Goal: Navigation & Orientation: Find specific page/section

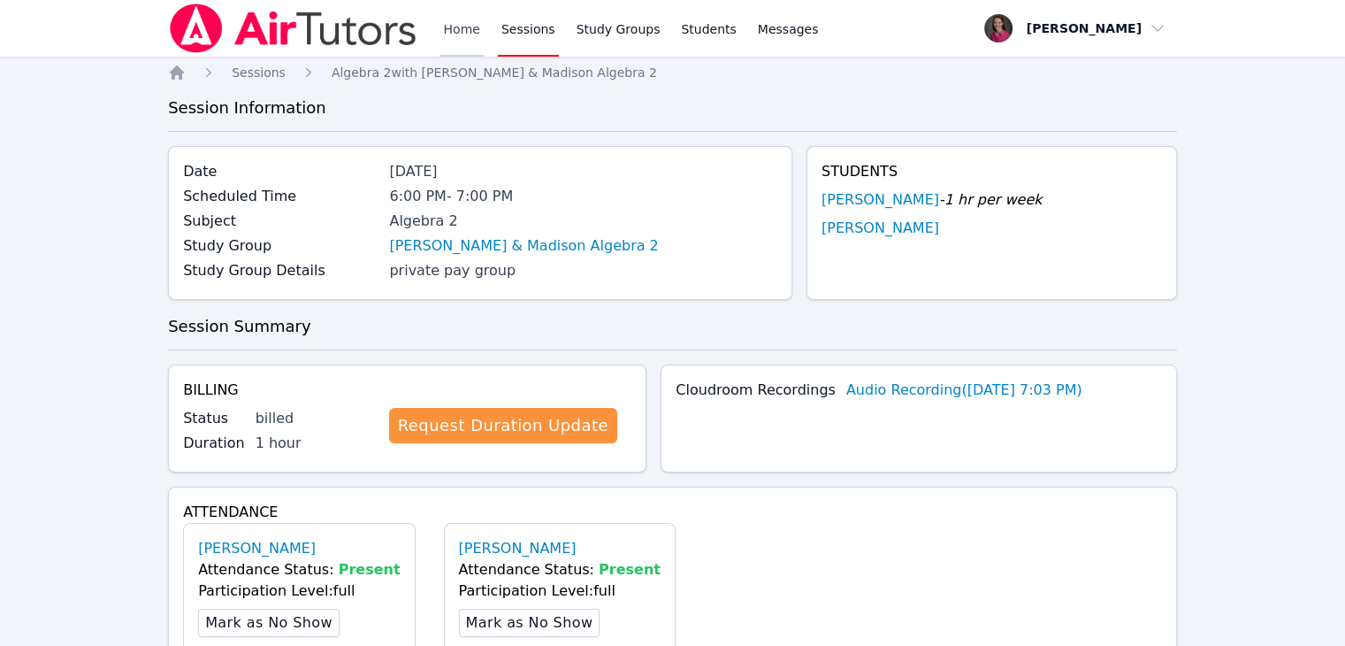
click at [463, 26] on link "Home" at bounding box center [461, 28] width 43 height 57
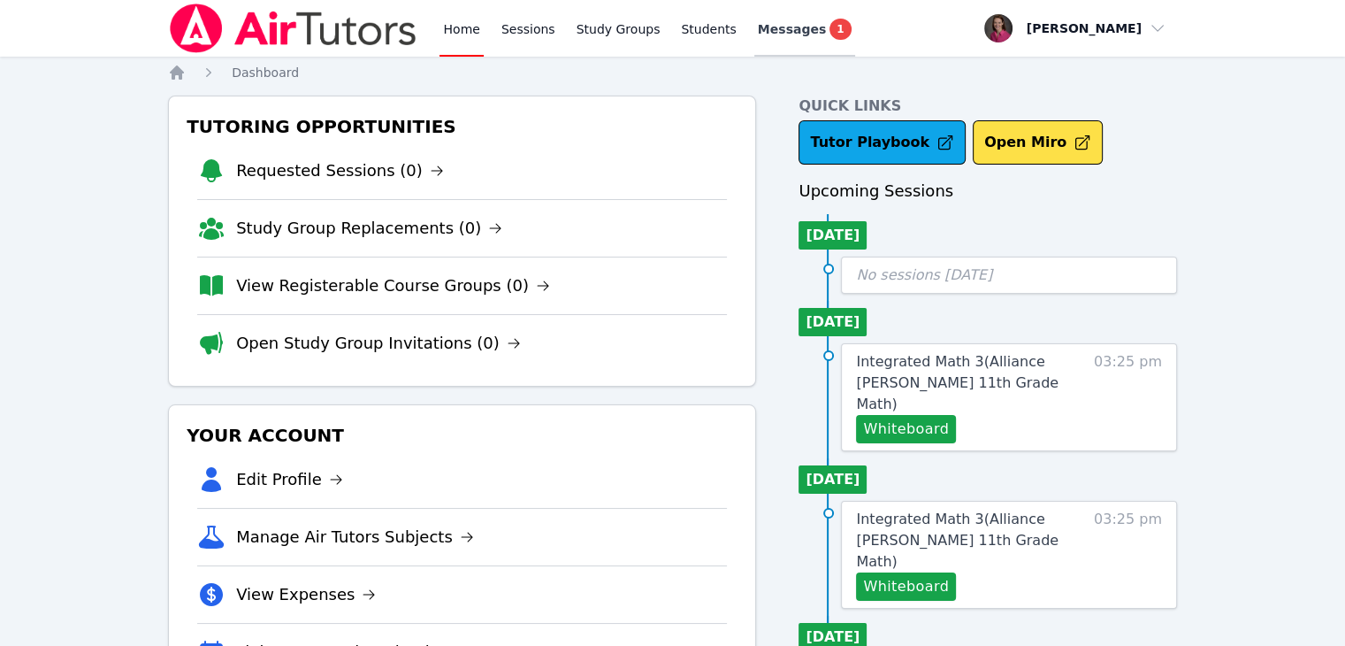
click at [758, 26] on span "Messages" at bounding box center [792, 29] width 68 height 18
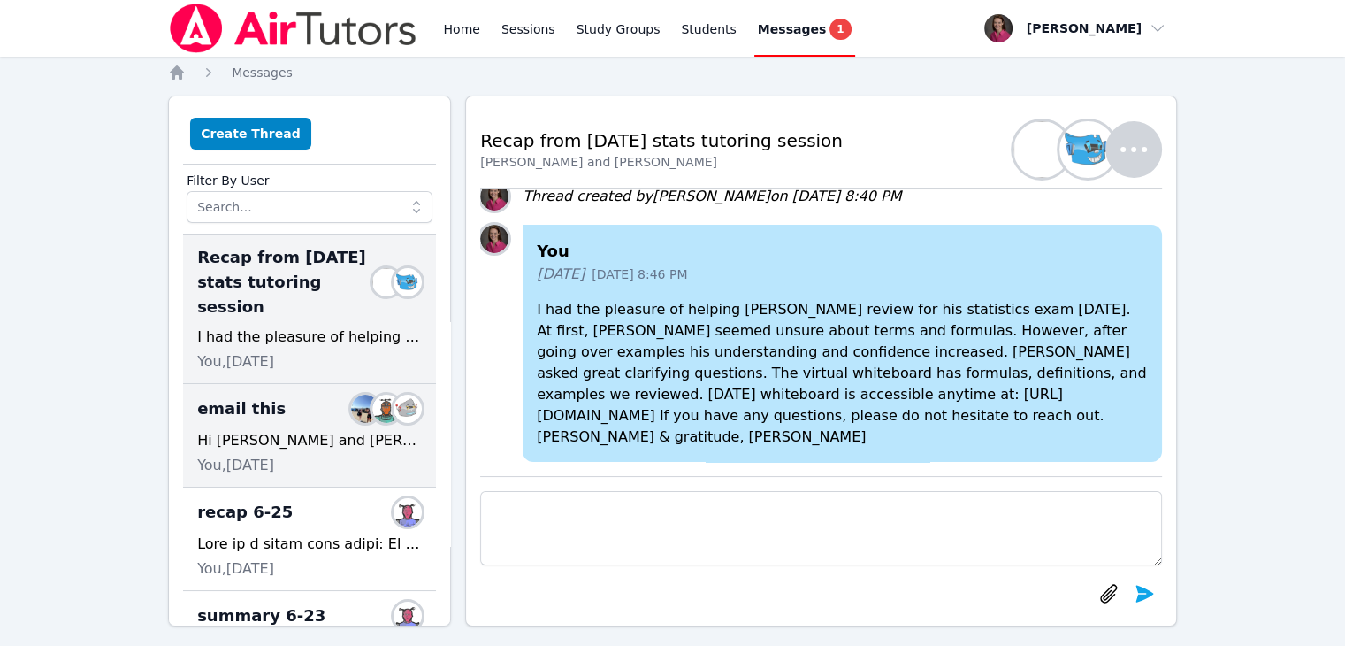
click at [248, 396] on span "email this" at bounding box center [241, 408] width 88 height 25
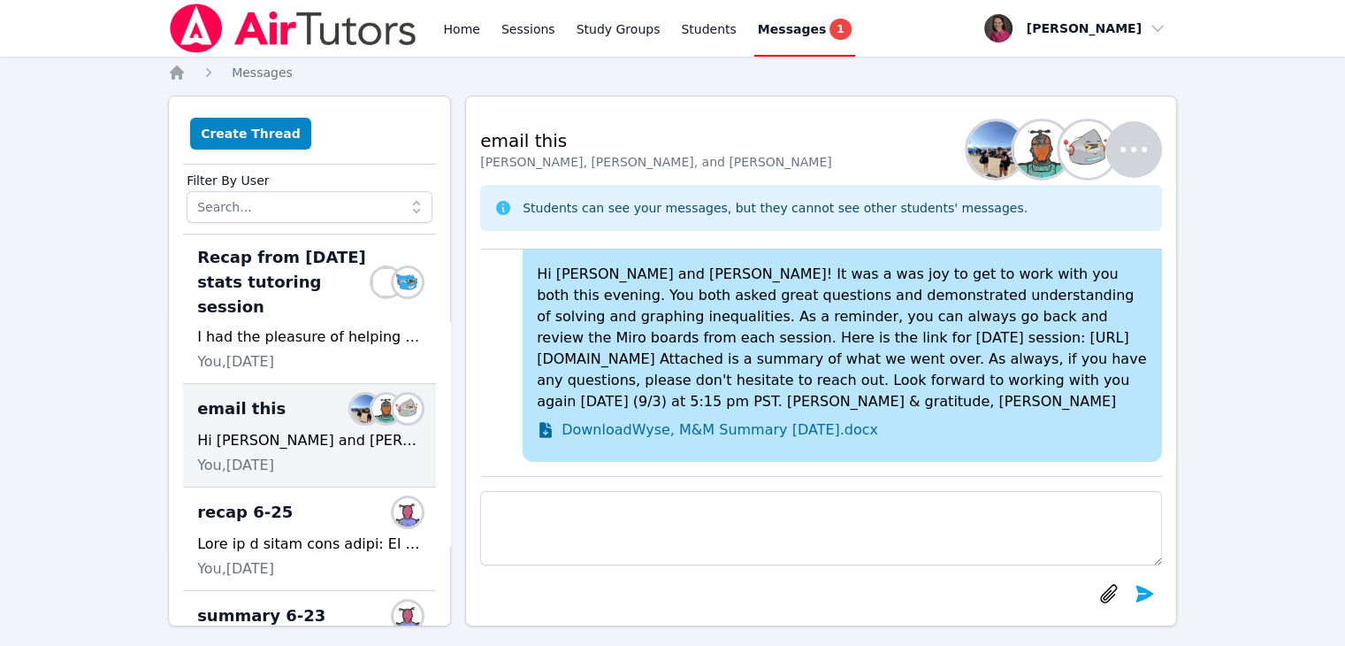
click at [761, 22] on span "Messages" at bounding box center [792, 29] width 68 height 18
click at [830, 29] on span "1" at bounding box center [840, 29] width 21 height 21
click at [830, 30] on span "1" at bounding box center [840, 29] width 21 height 21
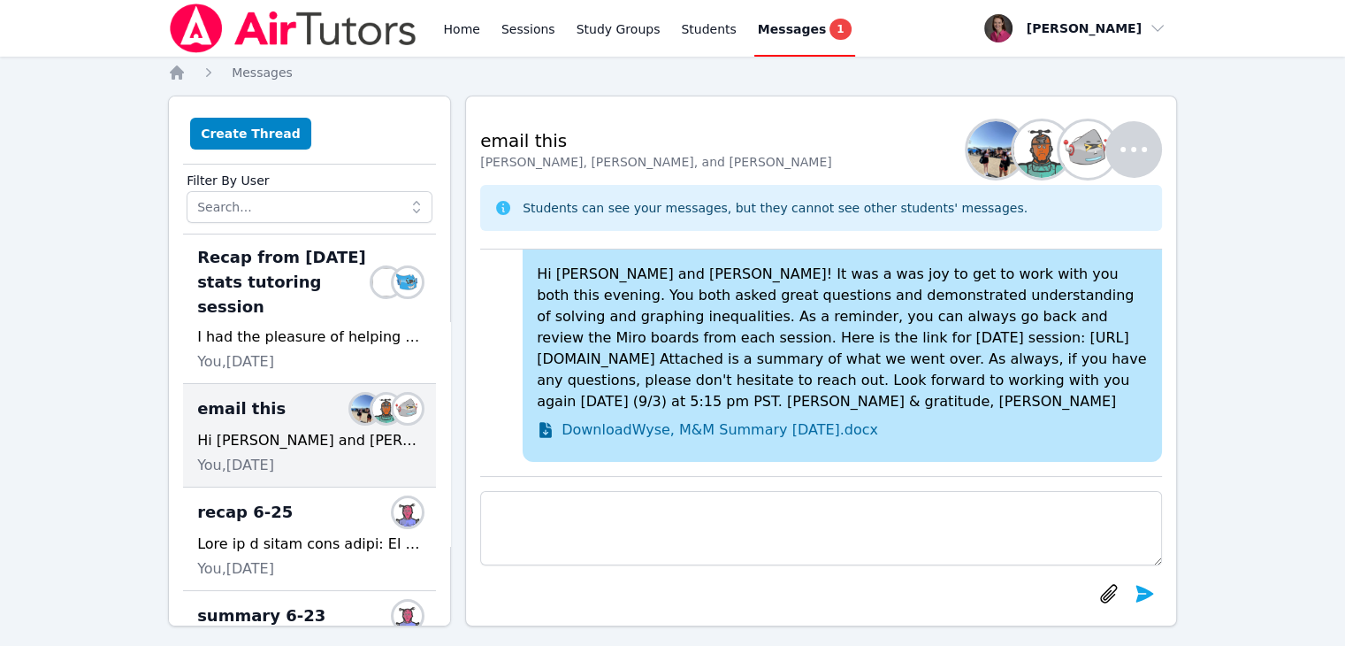
click at [830, 30] on span "1" at bounding box center [840, 29] width 21 height 21
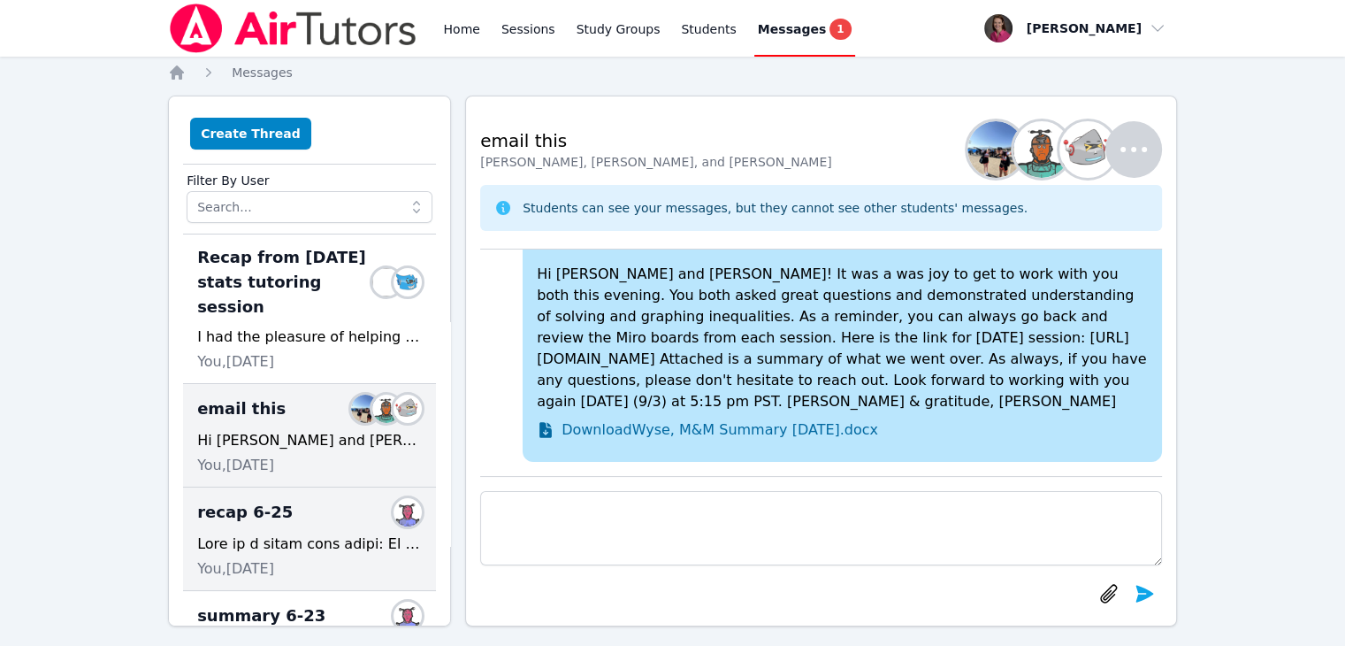
click at [260, 500] on div "recap 6-25 Members" at bounding box center [309, 512] width 225 height 28
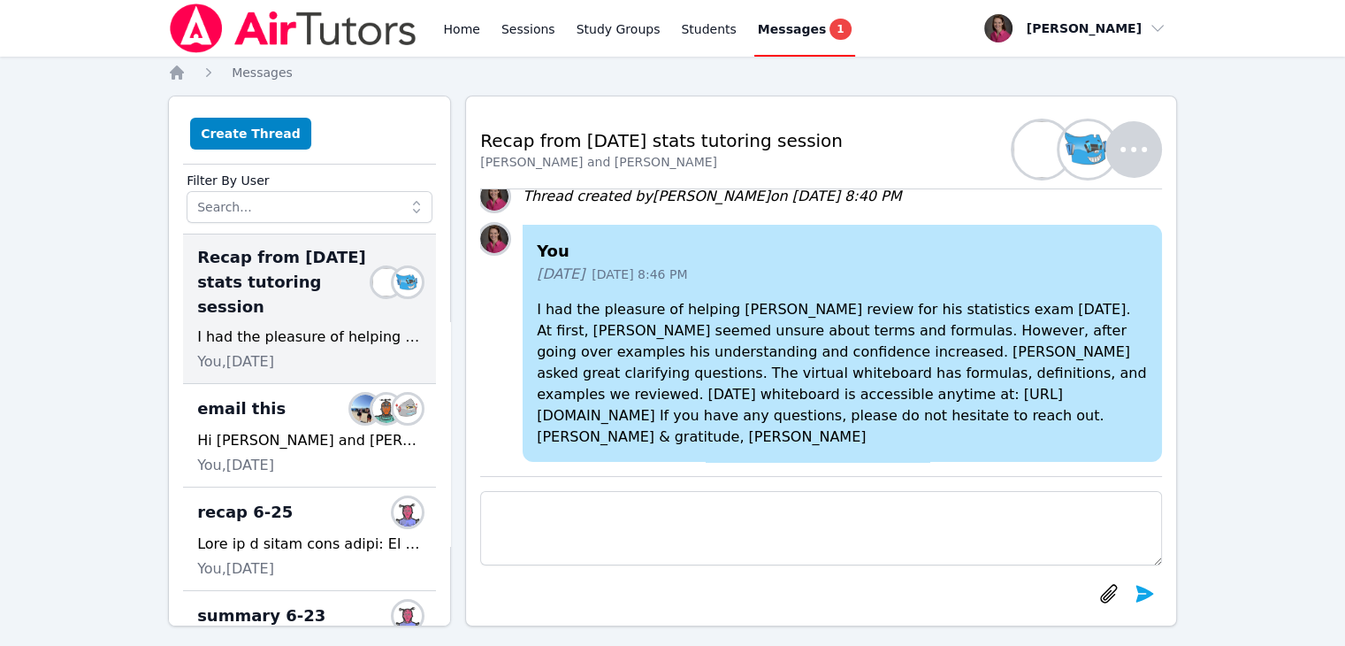
click at [758, 33] on span "Messages" at bounding box center [792, 29] width 68 height 18
click at [830, 30] on span "1" at bounding box center [840, 29] width 21 height 21
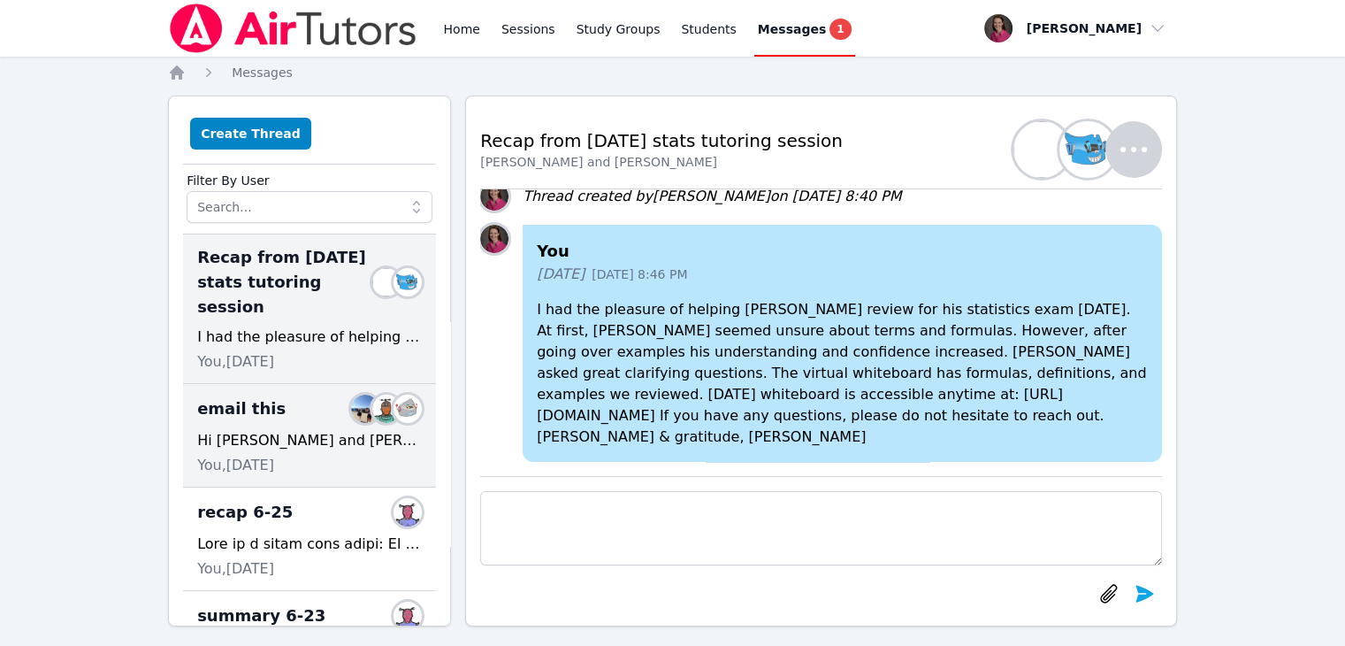
click at [223, 455] on span "You, 9 days ago" at bounding box center [235, 465] width 77 height 21
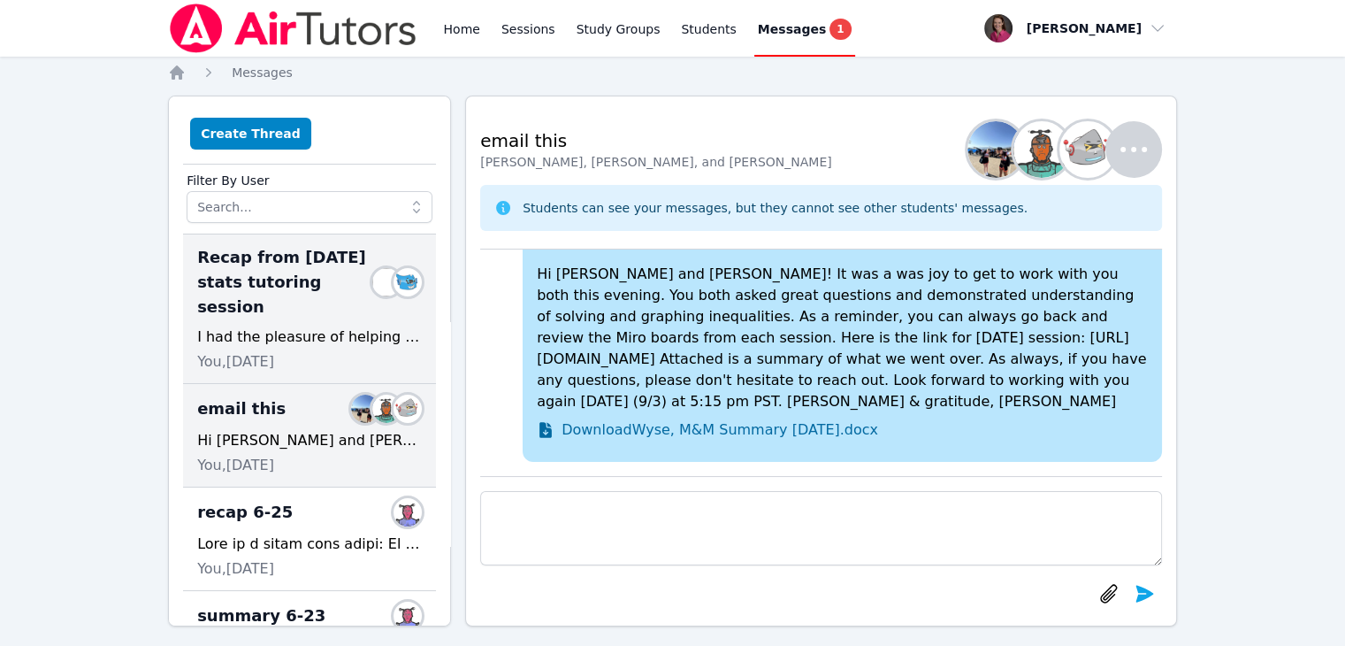
click at [248, 351] on span "You, 6 days ago" at bounding box center [235, 361] width 77 height 21
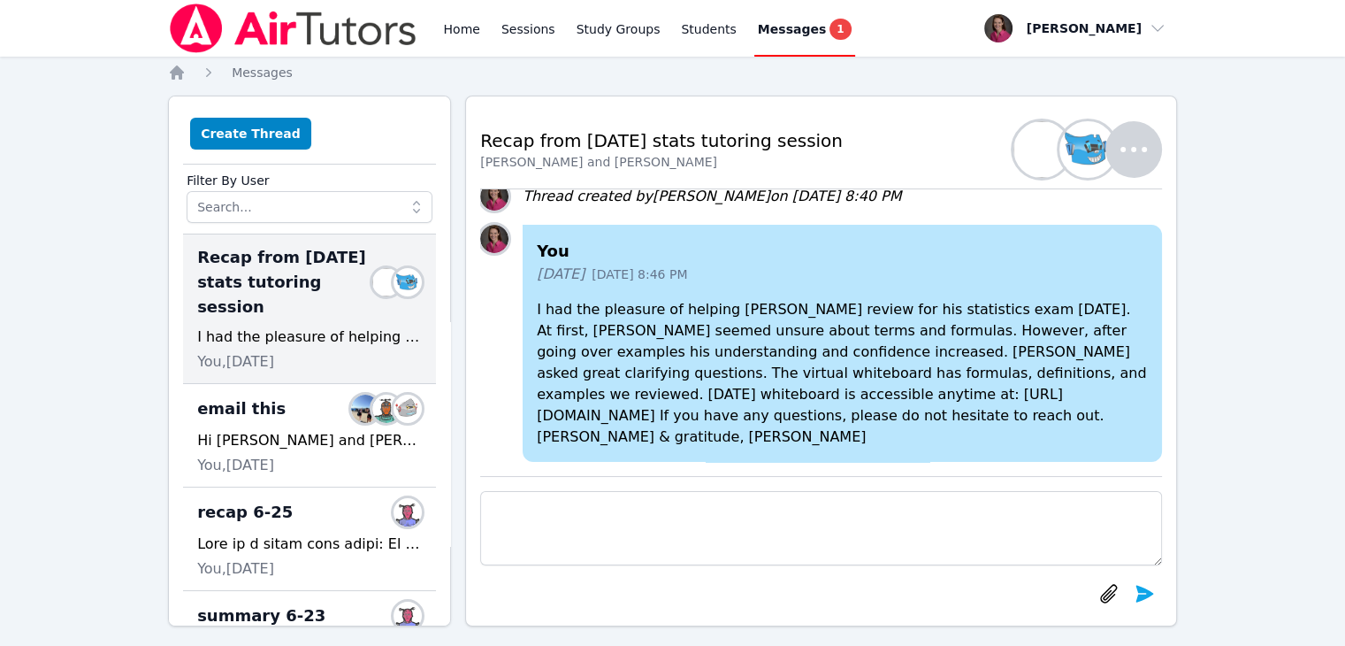
click at [830, 28] on span "1" at bounding box center [840, 29] width 21 height 21
click at [758, 26] on span "Messages" at bounding box center [792, 29] width 68 height 18
click at [403, 217] on span at bounding box center [417, 207] width 32 height 32
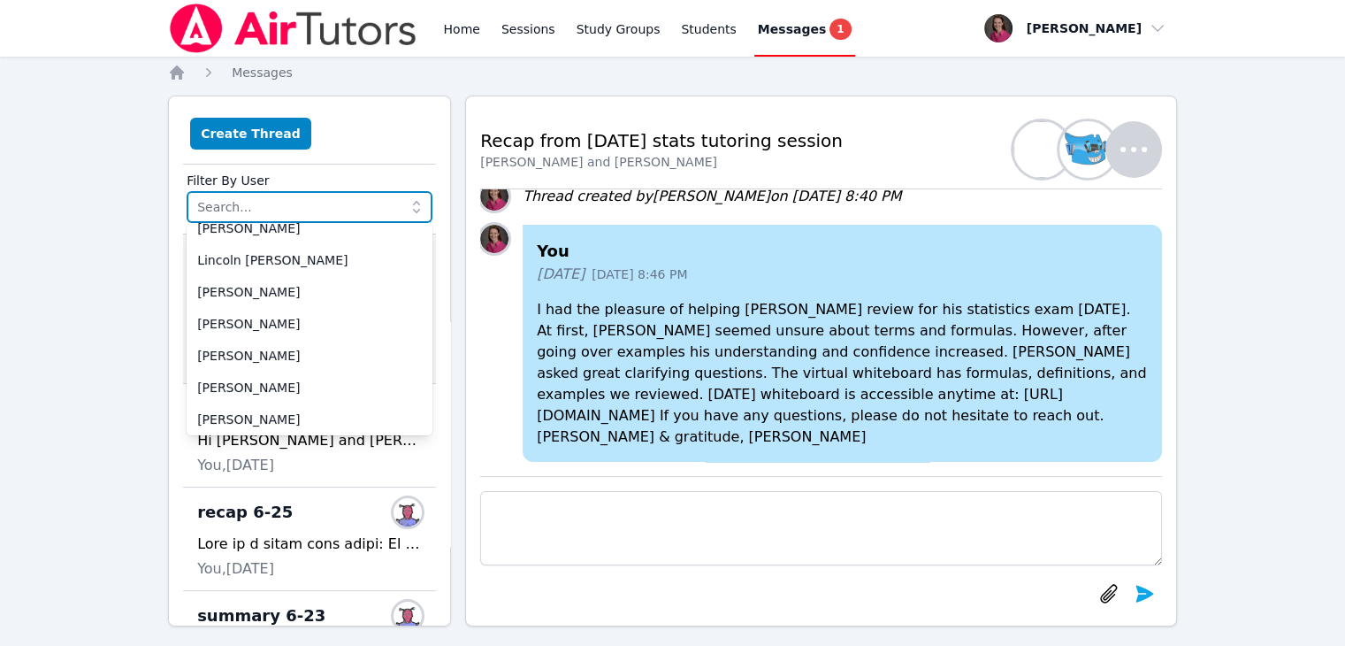
scroll to position [336, 0]
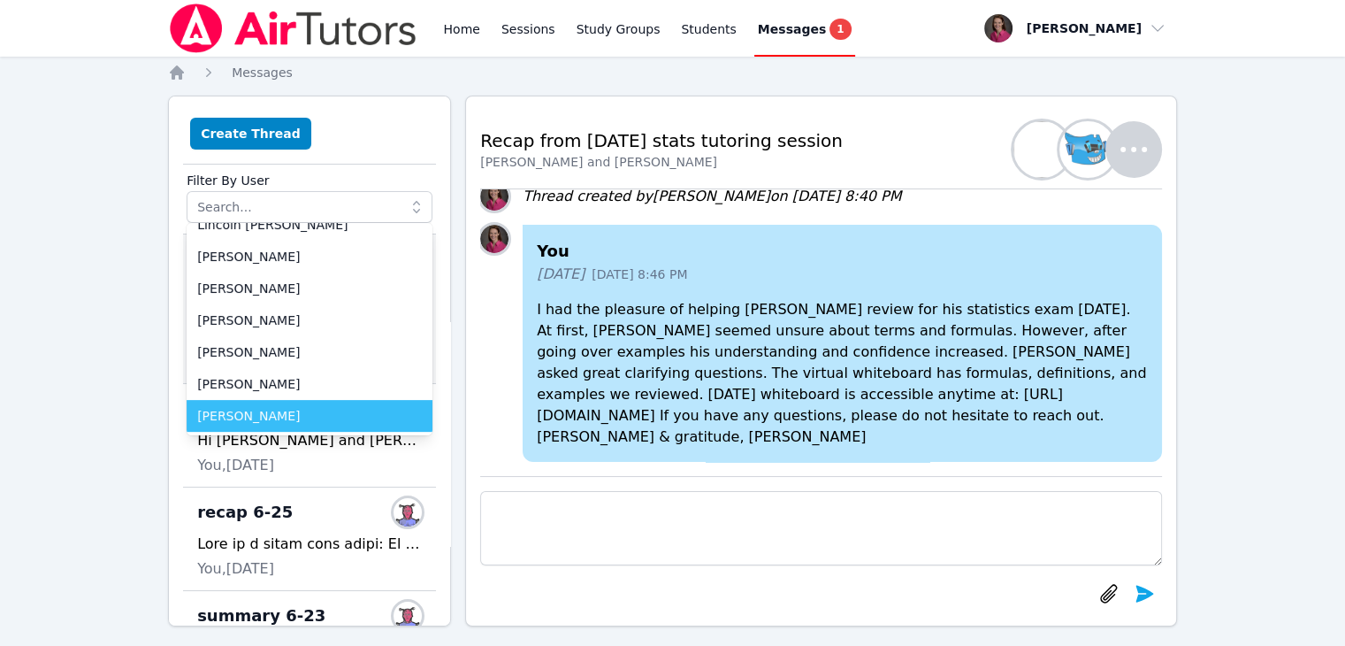
click at [356, 416] on span "[PERSON_NAME]" at bounding box center [309, 416] width 225 height 18
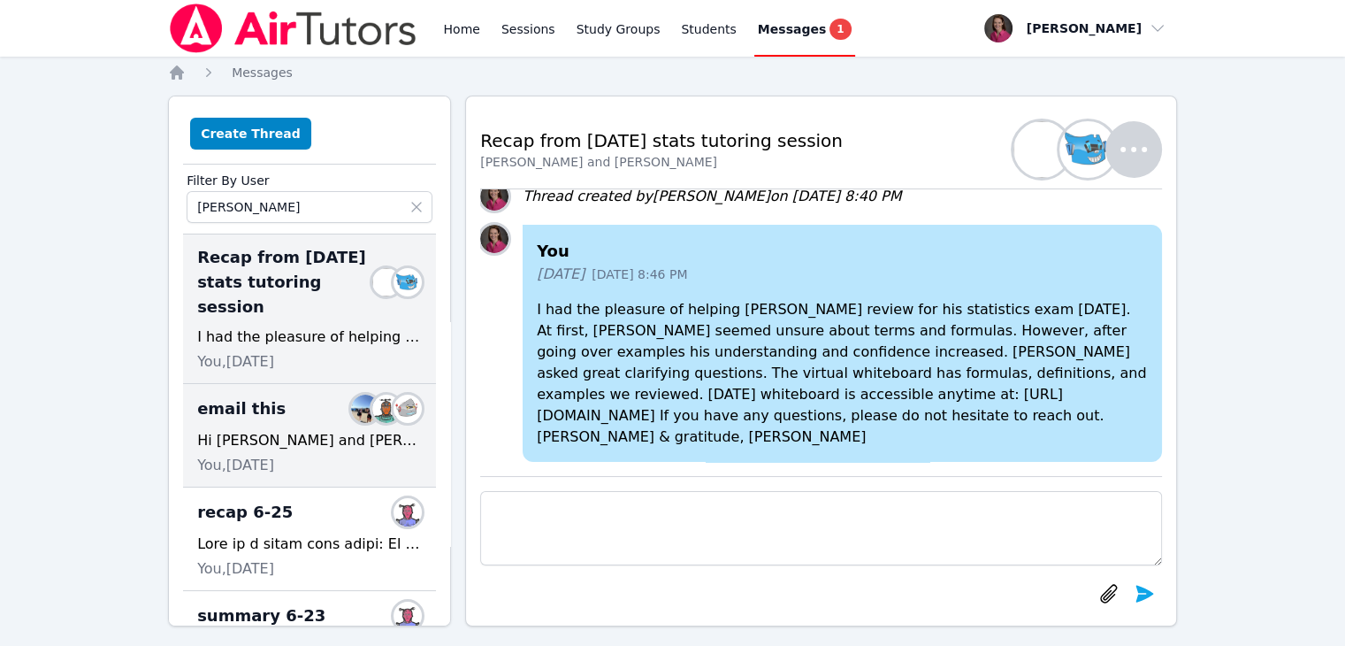
click at [282, 430] on div "Hi Morgan and Madison! It was a was joy to get to work with you both this eveni…" at bounding box center [309, 440] width 225 height 21
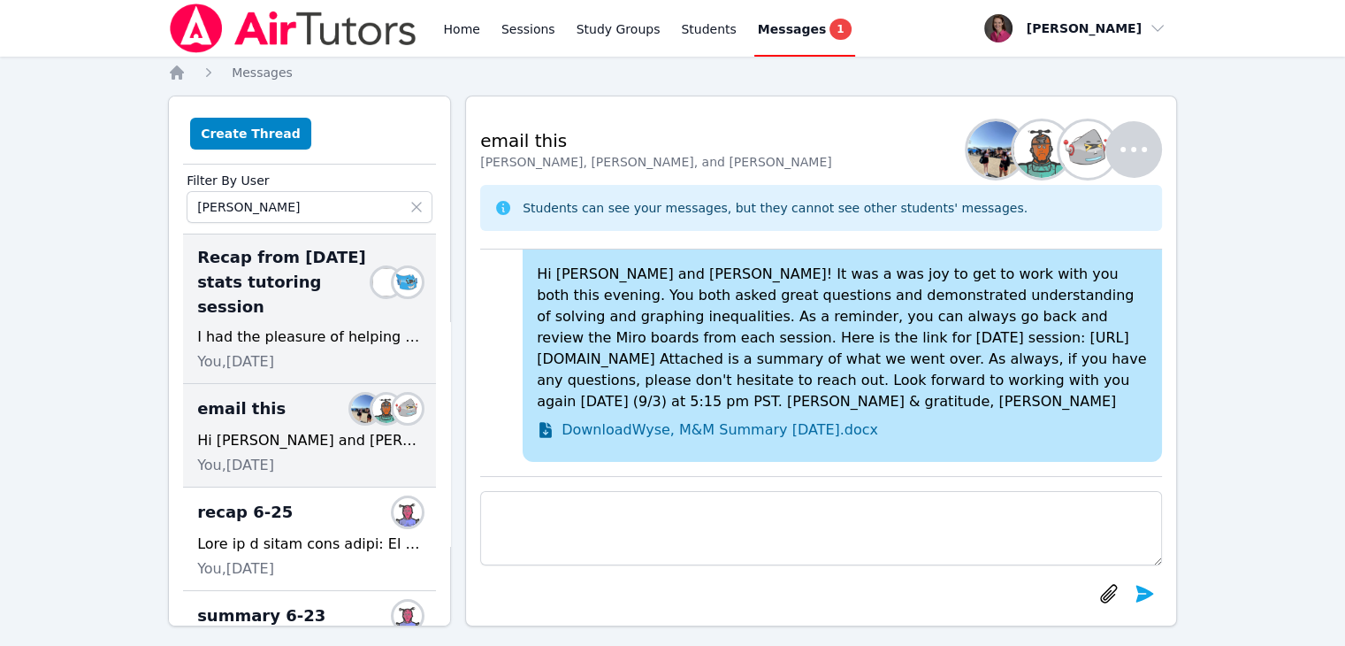
click at [294, 326] on div "I had the pleasure of helping Levi review for his statistics exam tomorrow. At …" at bounding box center [309, 336] width 225 height 21
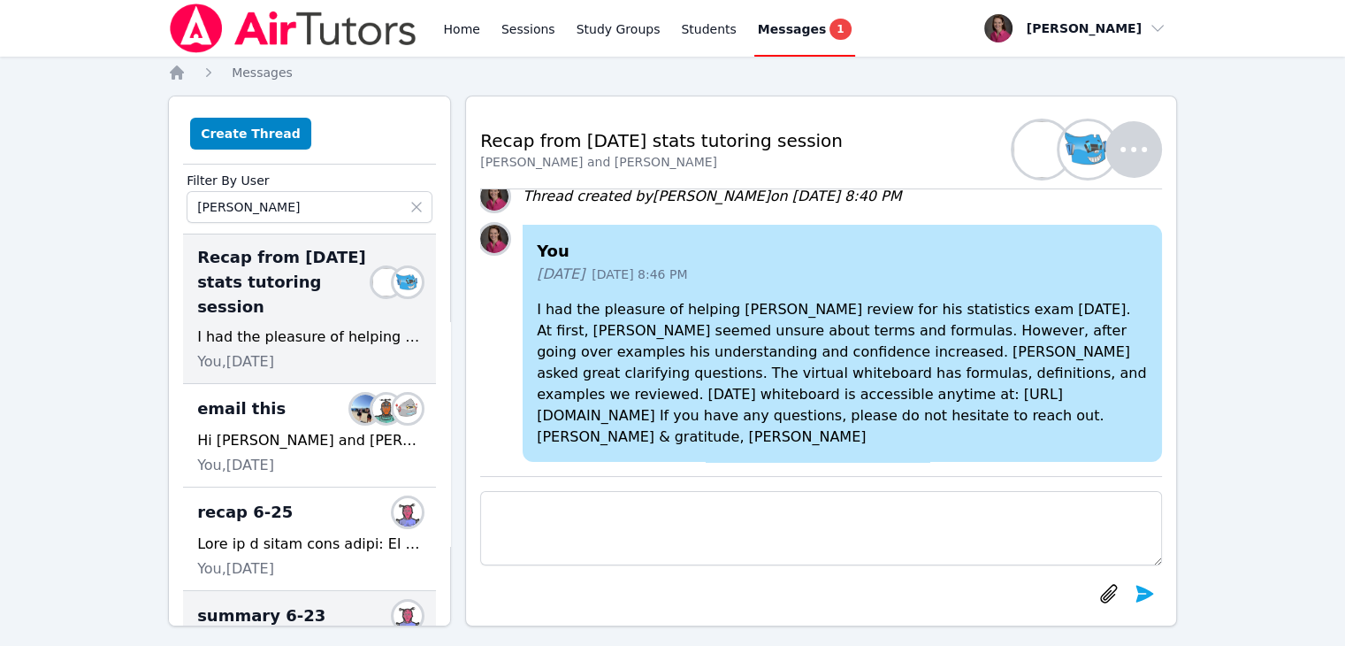
click at [275, 603] on span "summary 6-23" at bounding box center [261, 615] width 128 height 25
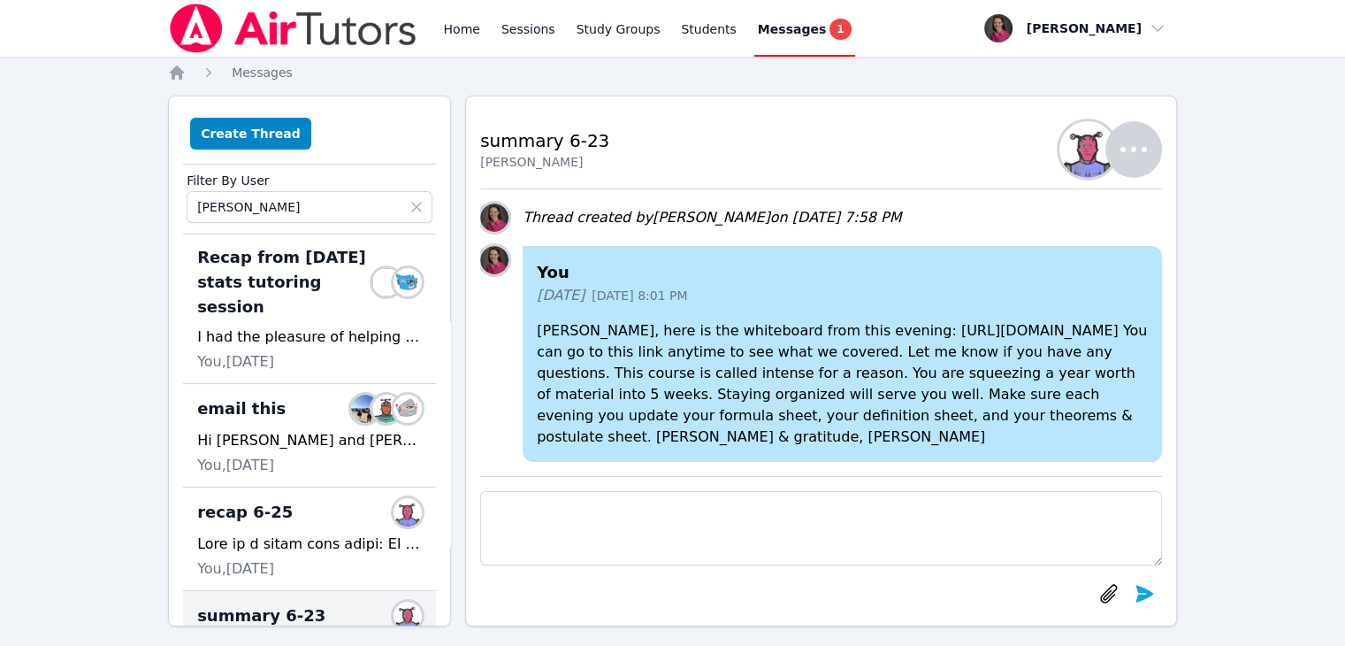
click at [408, 206] on icon at bounding box center [417, 207] width 18 height 18
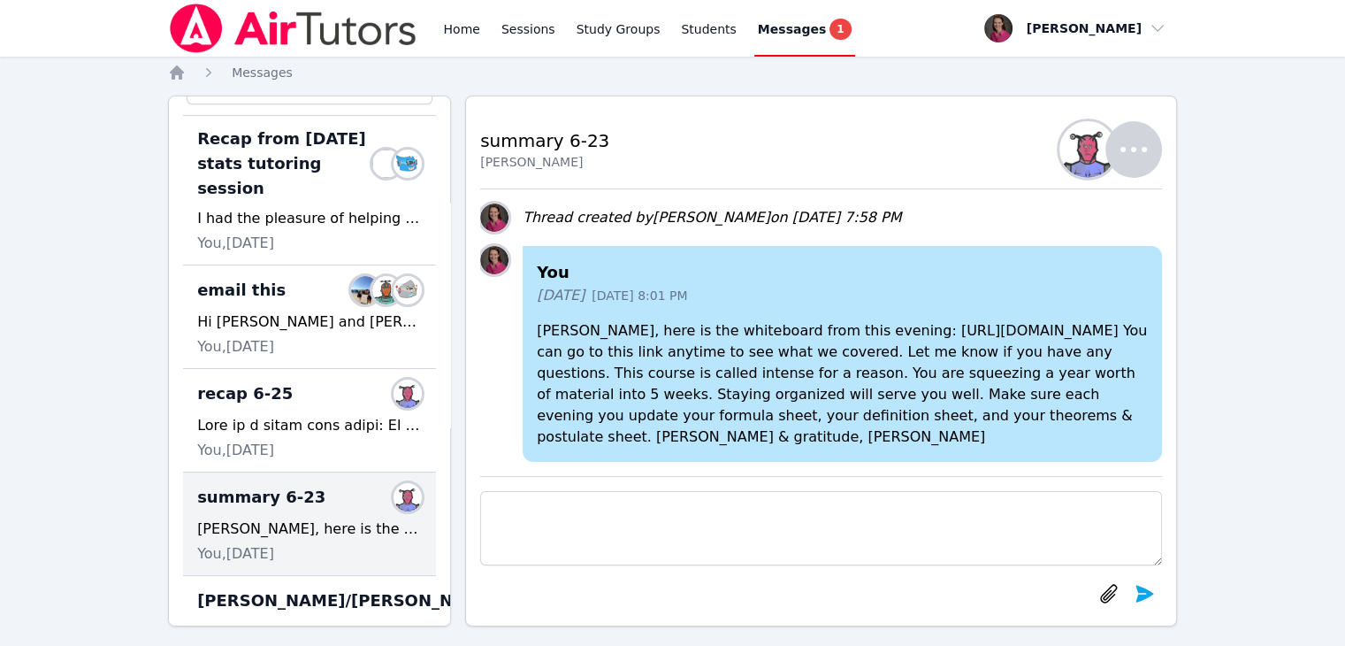
scroll to position [0, 0]
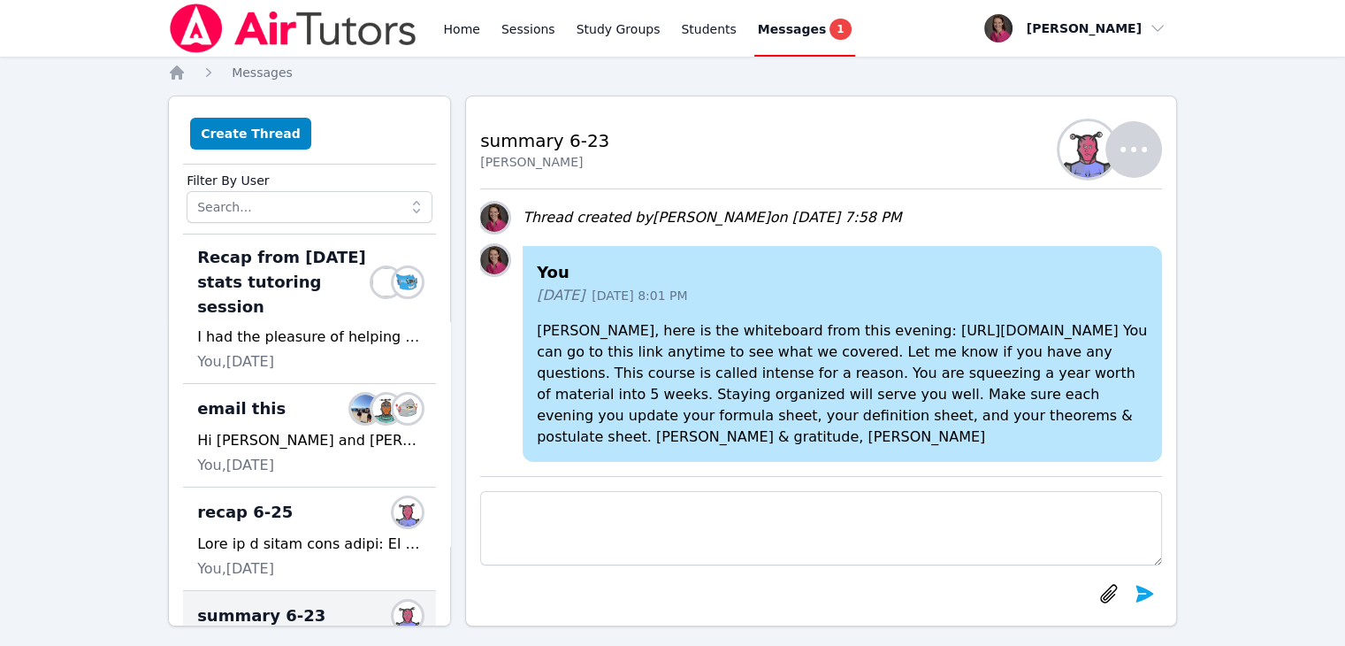
click at [467, 67] on nav "Home Messages" at bounding box center [672, 73] width 1009 height 18
click at [686, 35] on link "Students" at bounding box center [708, 28] width 62 height 57
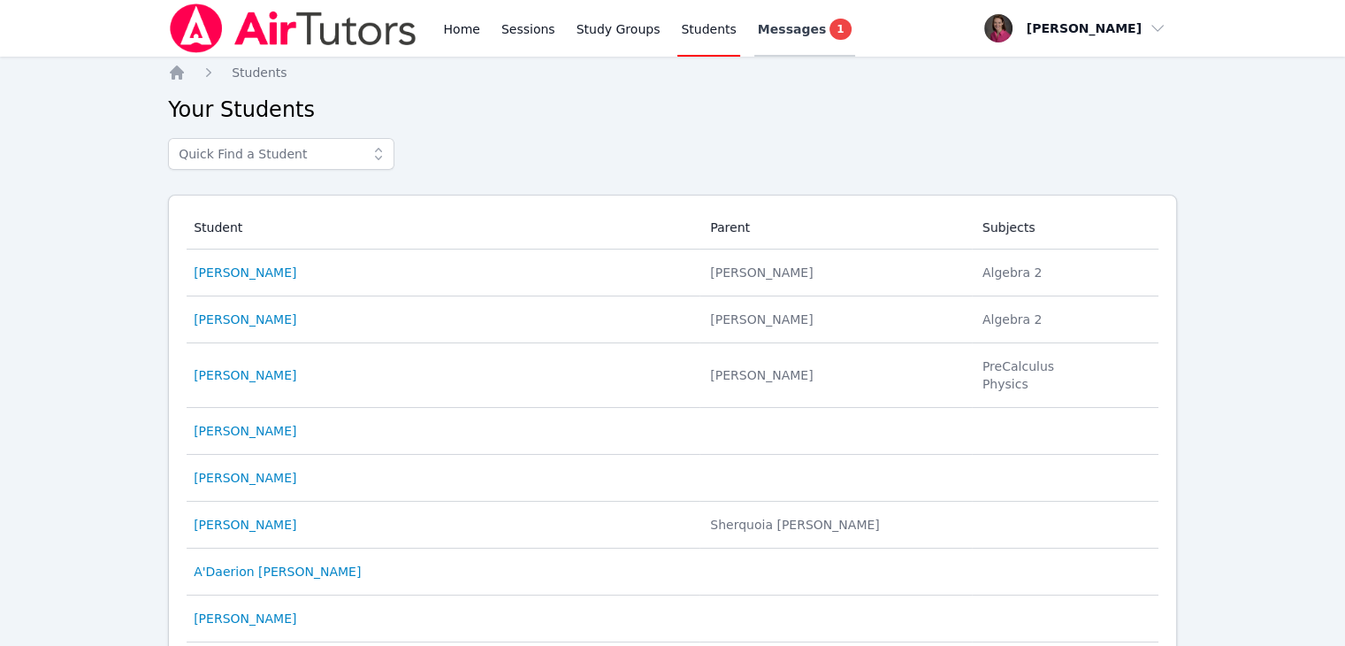
click at [767, 30] on span "Messages" at bounding box center [792, 29] width 68 height 18
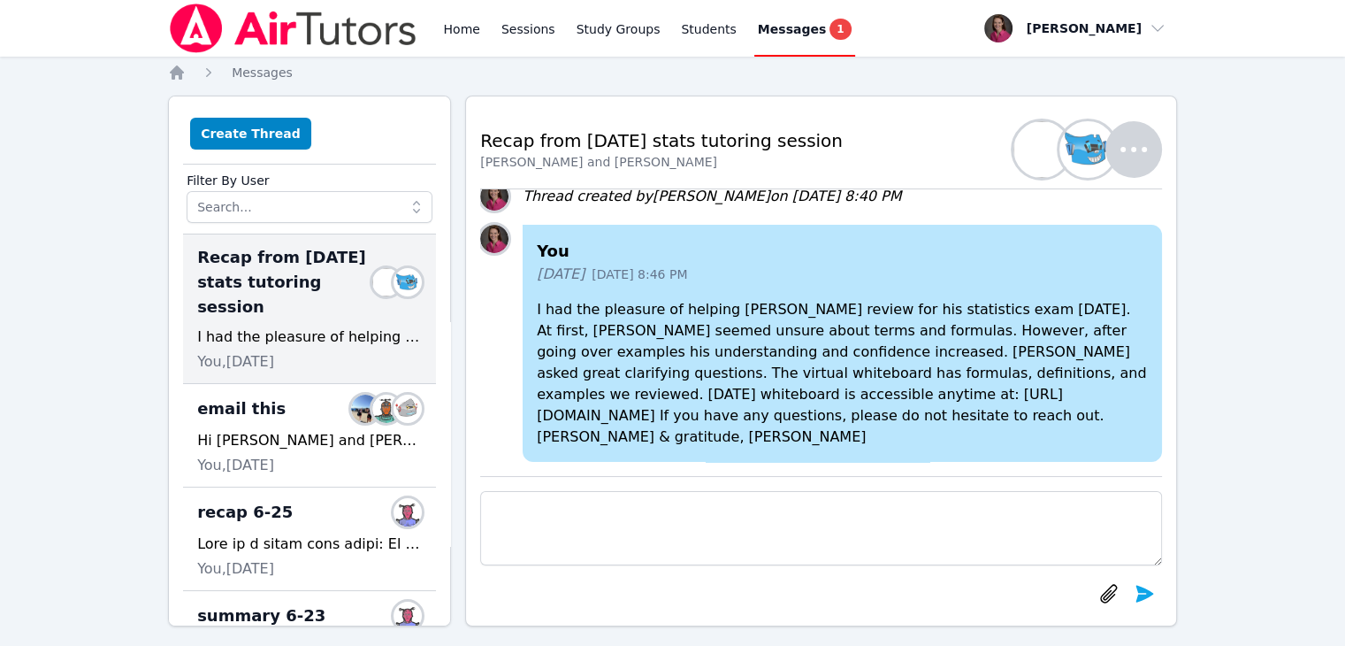
click at [830, 24] on span "1" at bounding box center [840, 29] width 21 height 21
click at [1153, 33] on span "button" at bounding box center [1075, 28] width 193 height 39
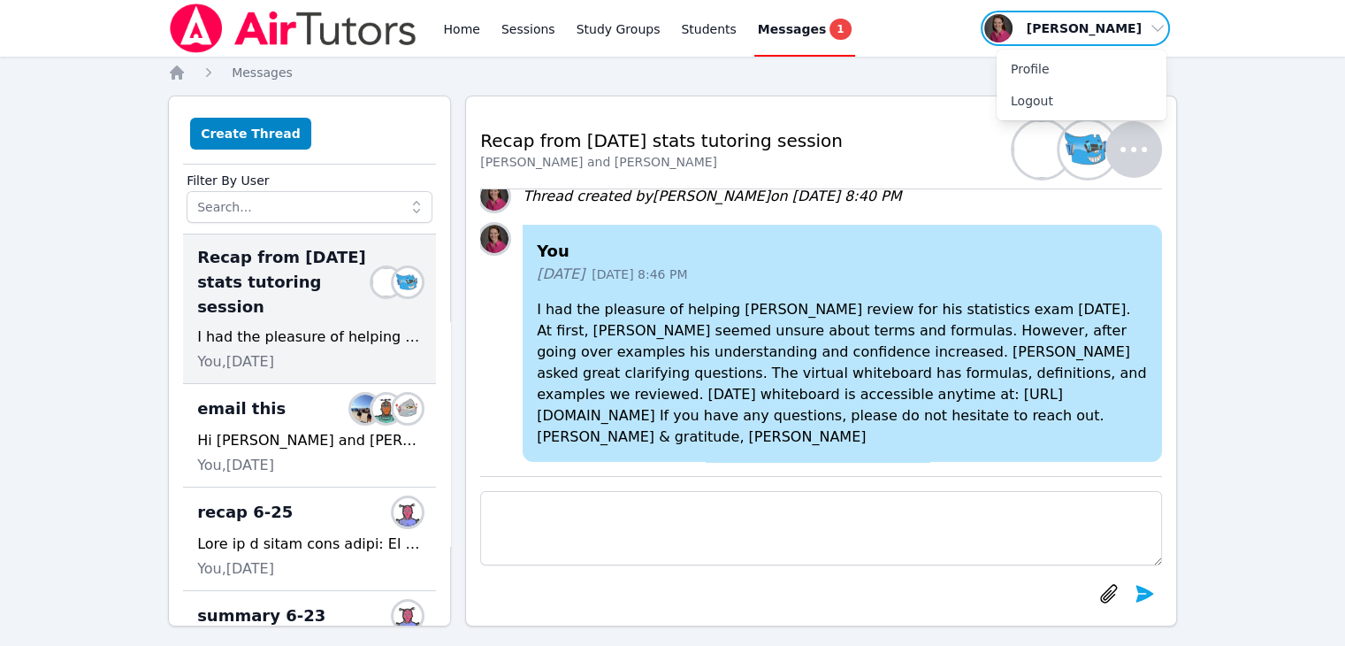
click at [1153, 33] on span "button" at bounding box center [1075, 28] width 193 height 39
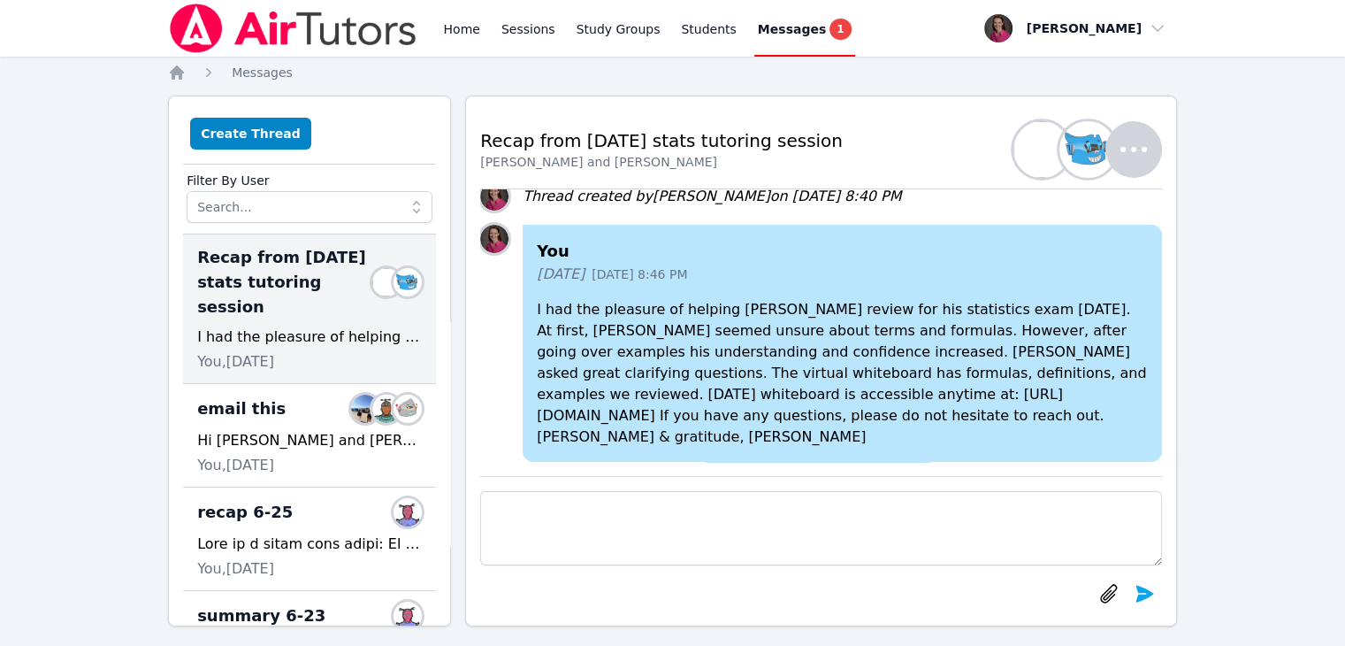
click at [409, 212] on icon at bounding box center [417, 207] width 18 height 18
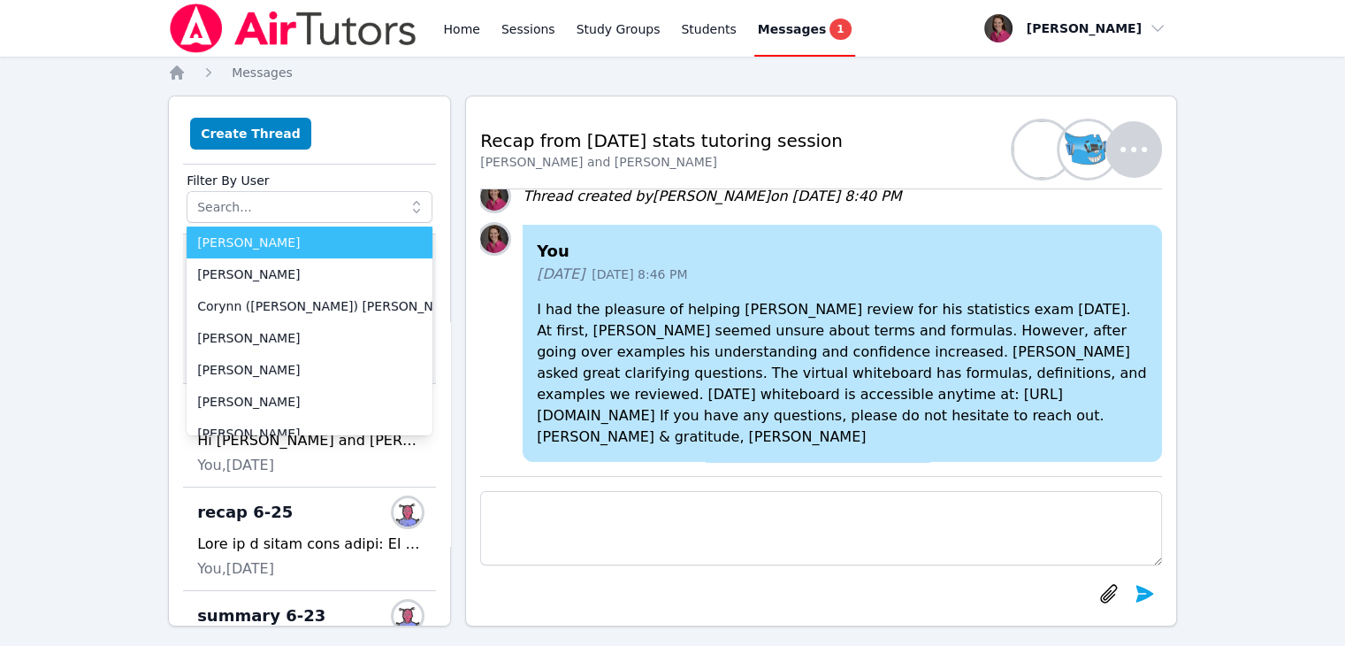
click at [347, 247] on span "Abigail Aguirre" at bounding box center [309, 242] width 225 height 18
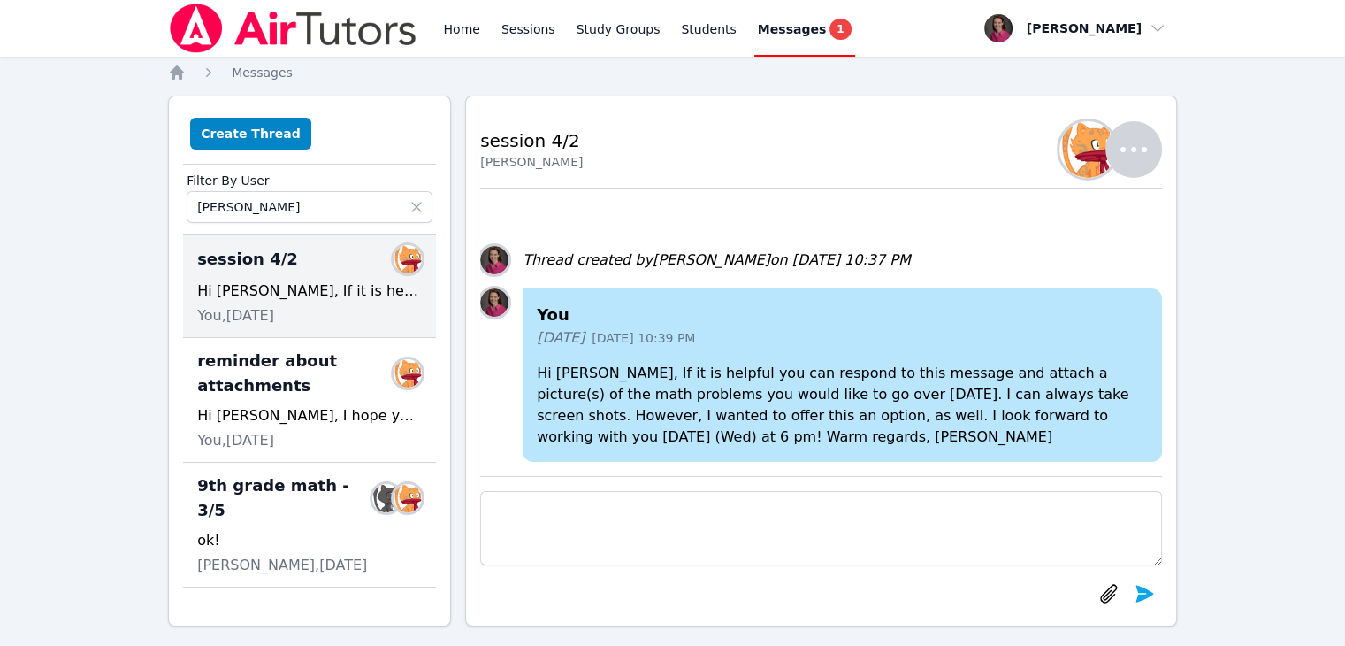
click at [417, 202] on icon at bounding box center [417, 207] width 18 height 18
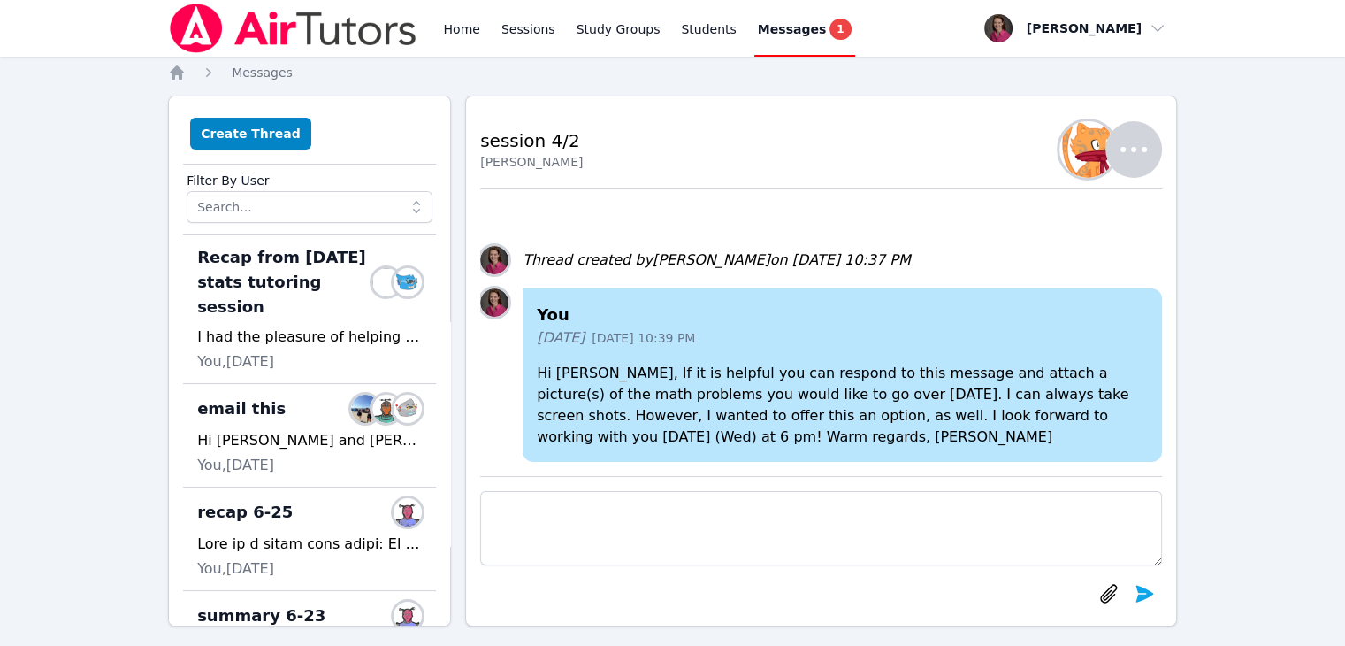
click at [410, 202] on icon at bounding box center [417, 207] width 18 height 18
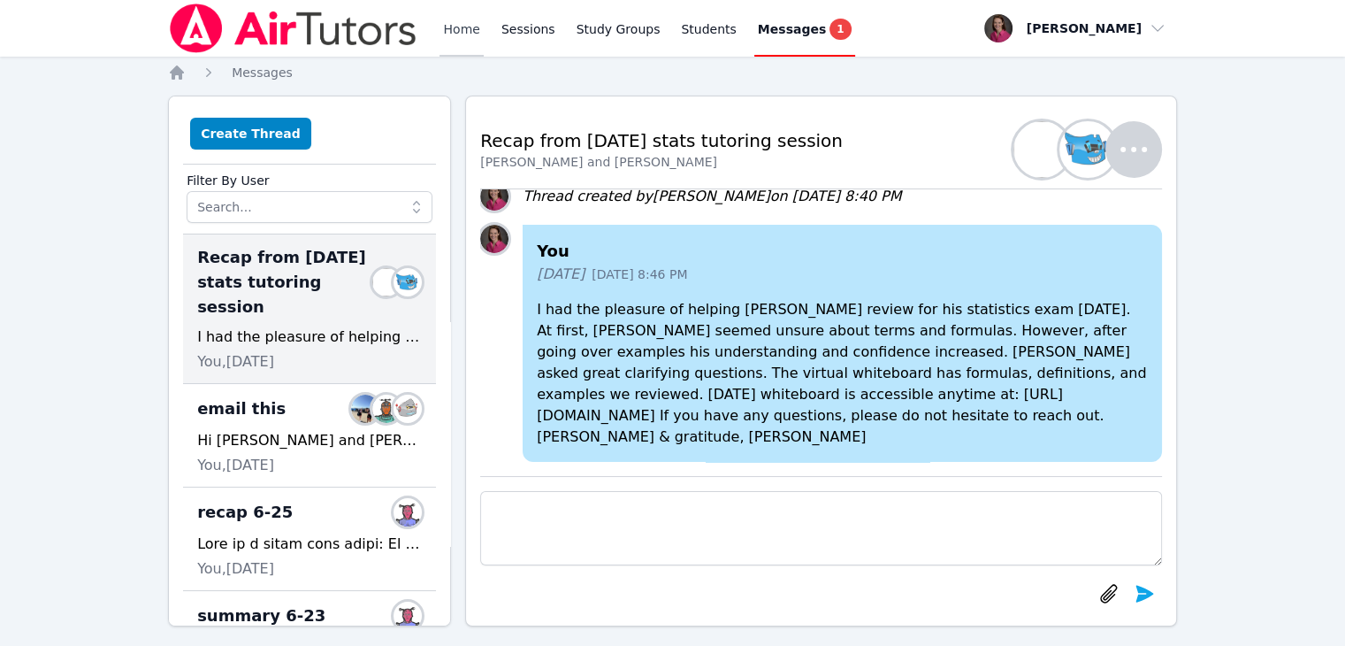
click at [456, 31] on link "Home" at bounding box center [461, 28] width 43 height 57
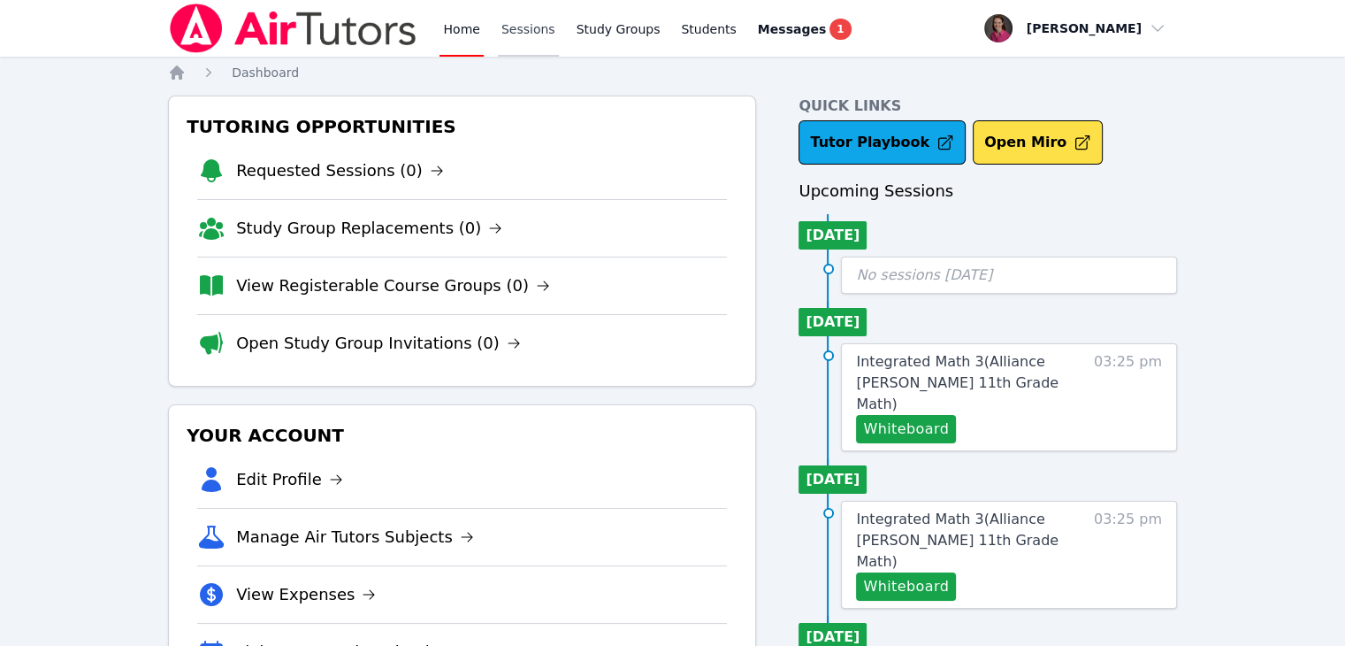
click at [527, 33] on link "Sessions" at bounding box center [528, 28] width 61 height 57
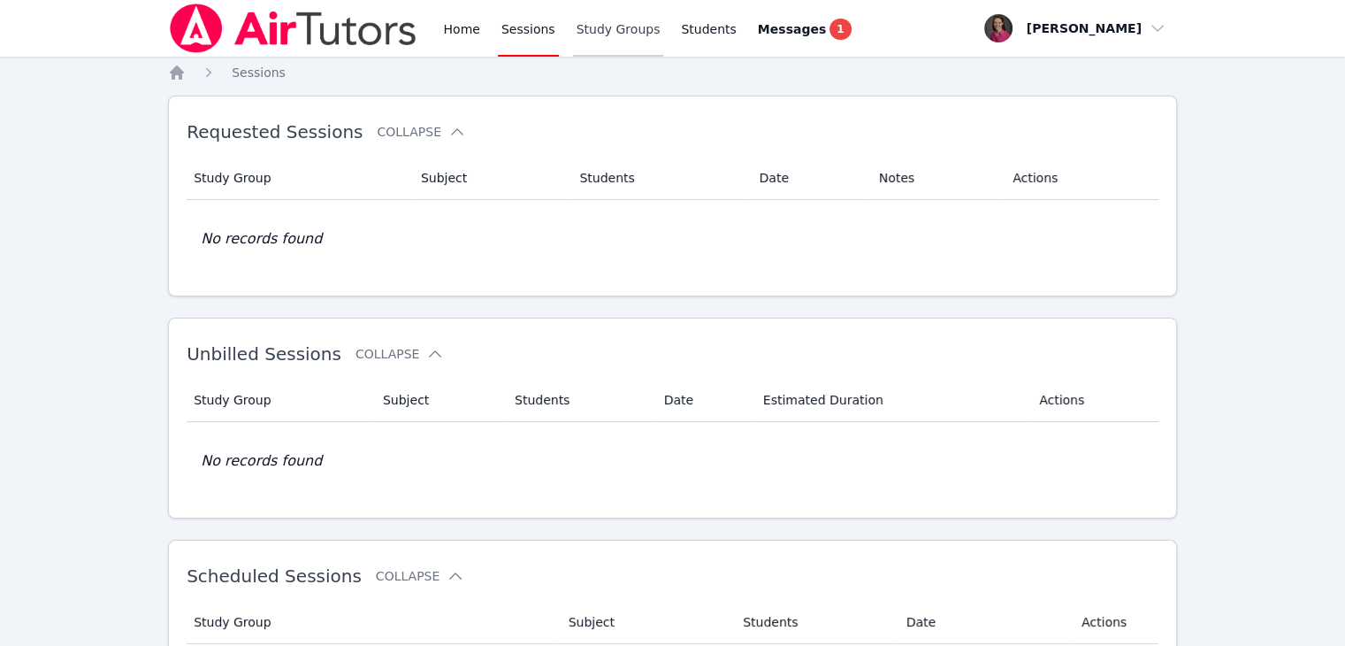
click at [596, 16] on link "Study Groups" at bounding box center [618, 28] width 91 height 57
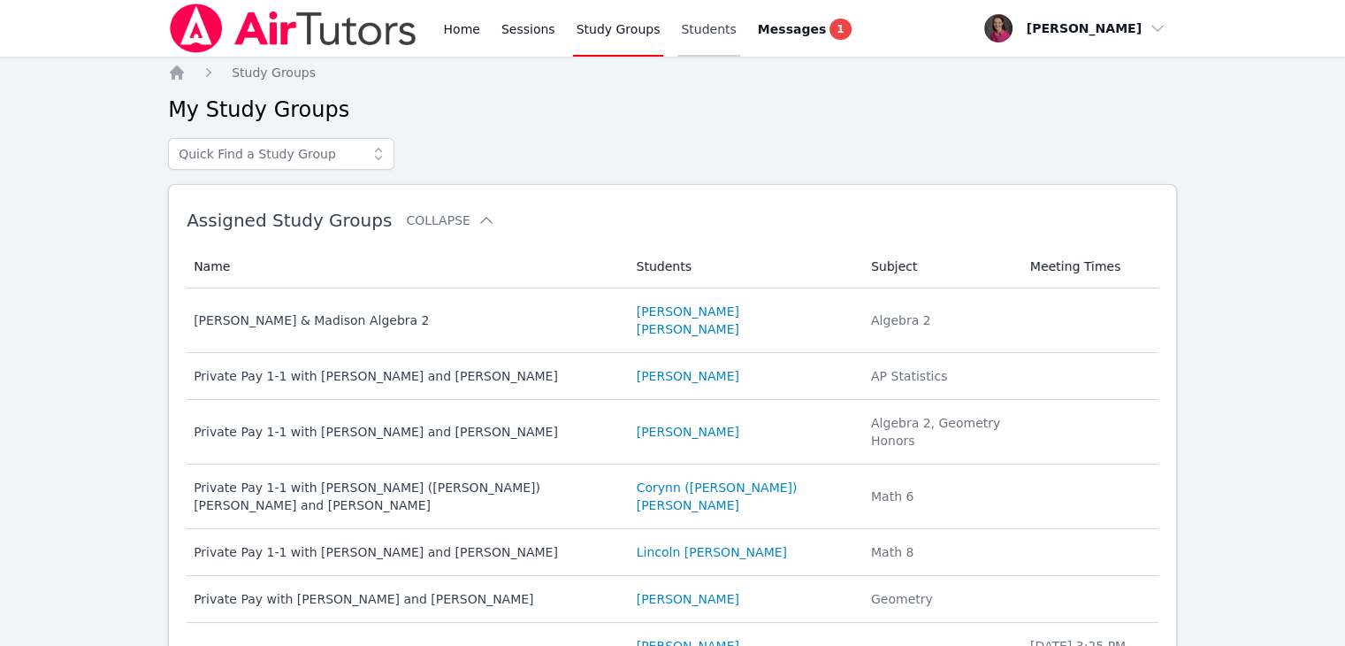
click at [686, 19] on link "Students" at bounding box center [708, 28] width 62 height 57
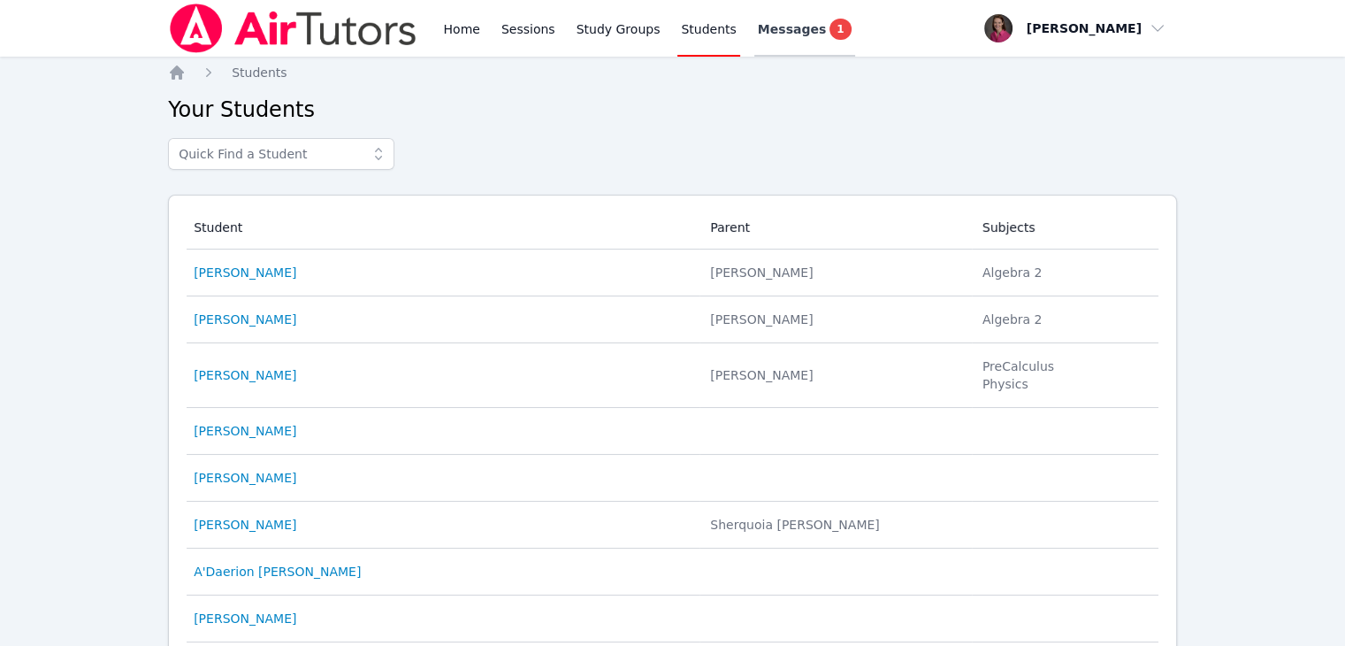
click at [758, 28] on span "Messages" at bounding box center [792, 29] width 68 height 18
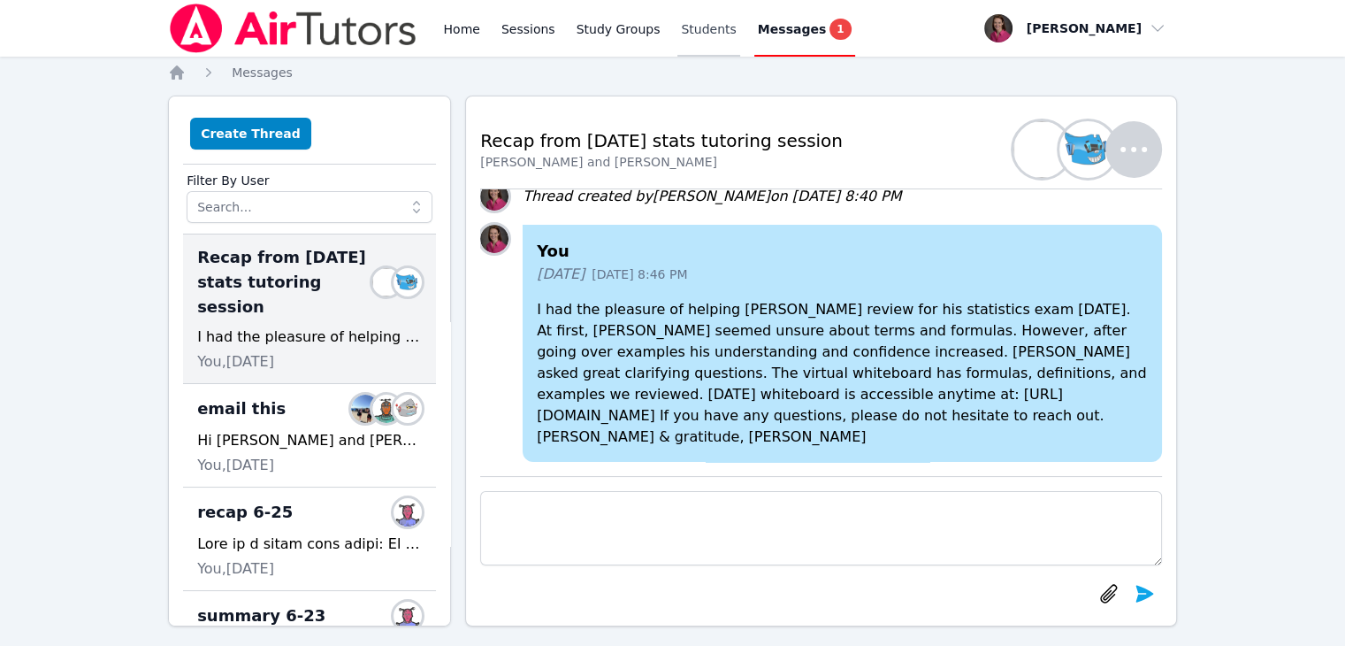
click at [683, 27] on link "Students" at bounding box center [708, 28] width 62 height 57
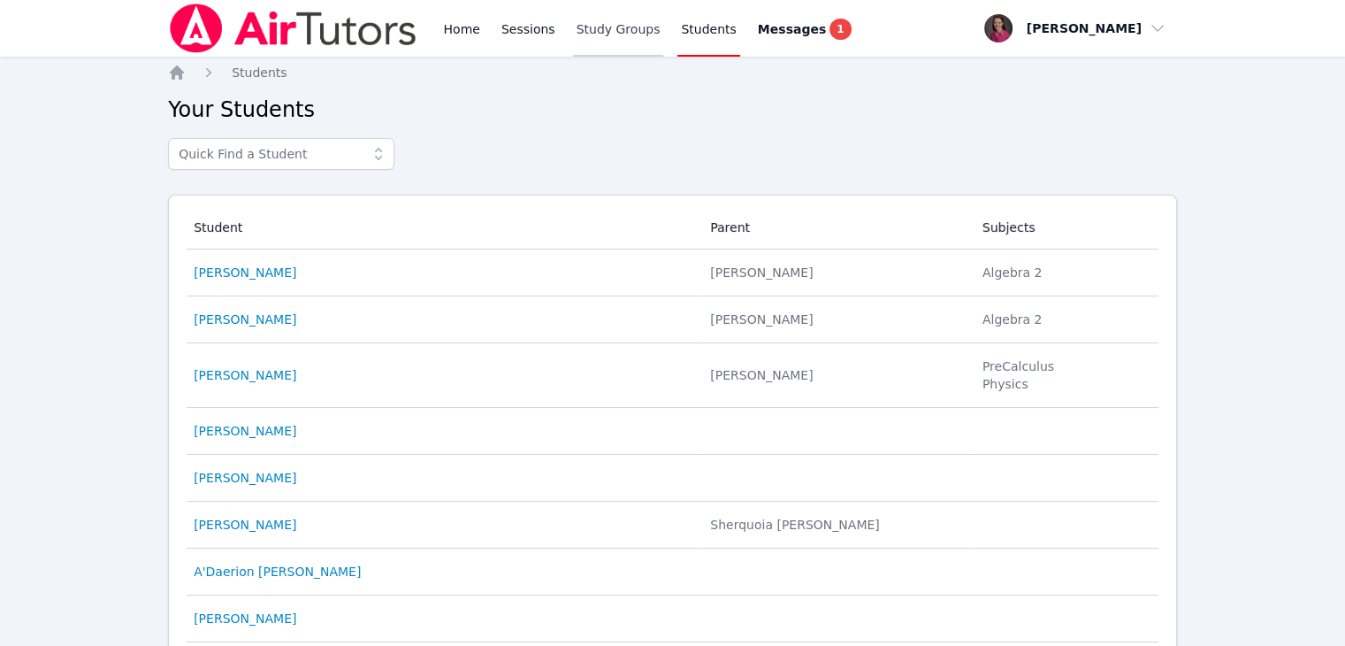
click at [619, 28] on link "Study Groups" at bounding box center [618, 28] width 91 height 57
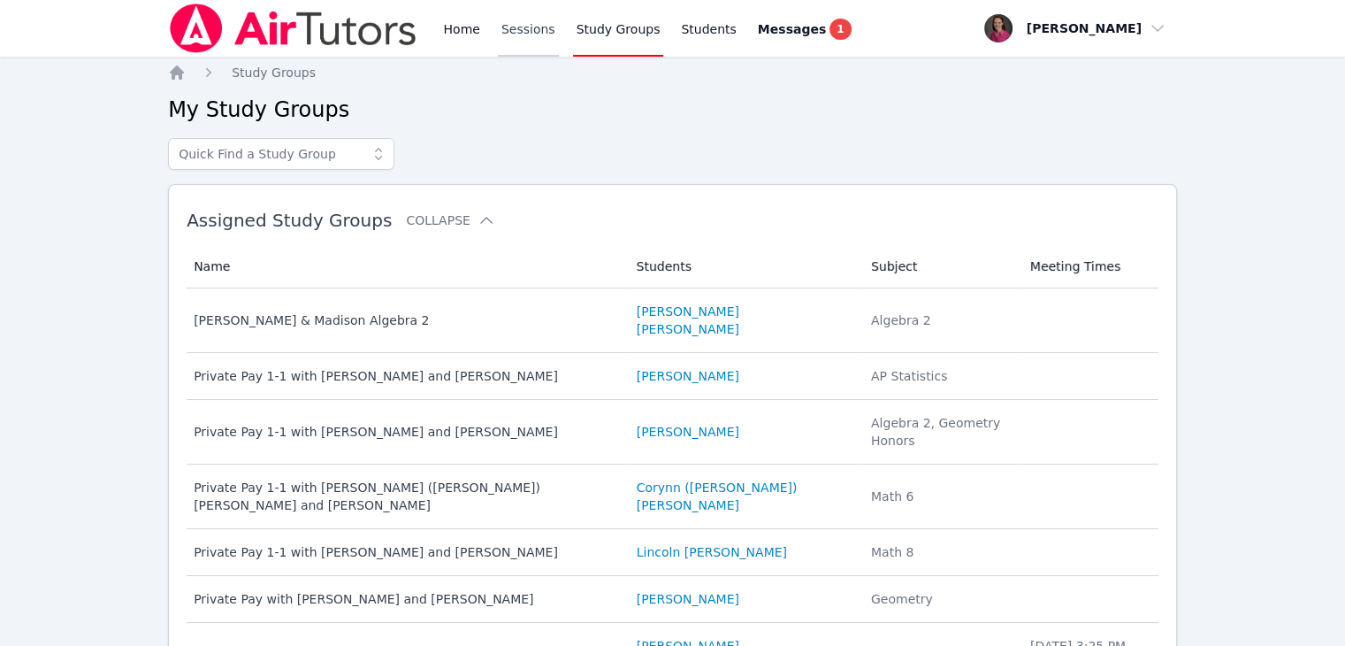
click at [515, 37] on link "Sessions" at bounding box center [528, 28] width 61 height 57
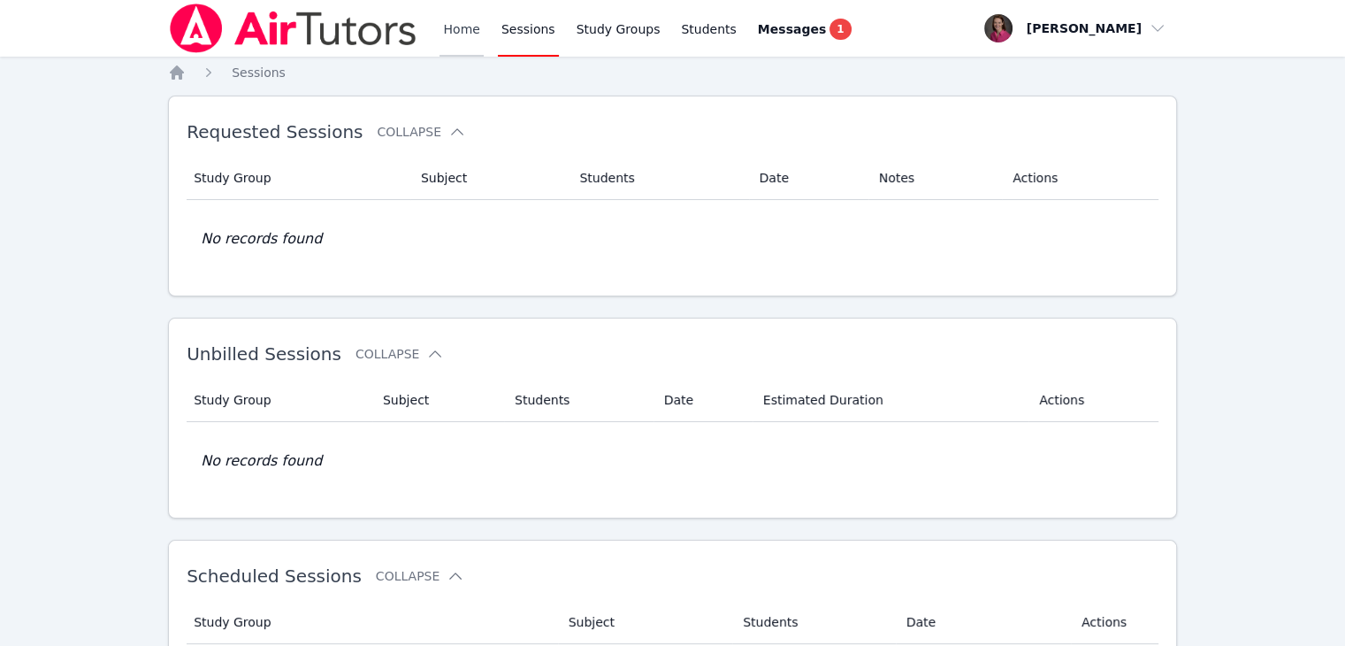
click at [455, 35] on link "Home" at bounding box center [461, 28] width 43 height 57
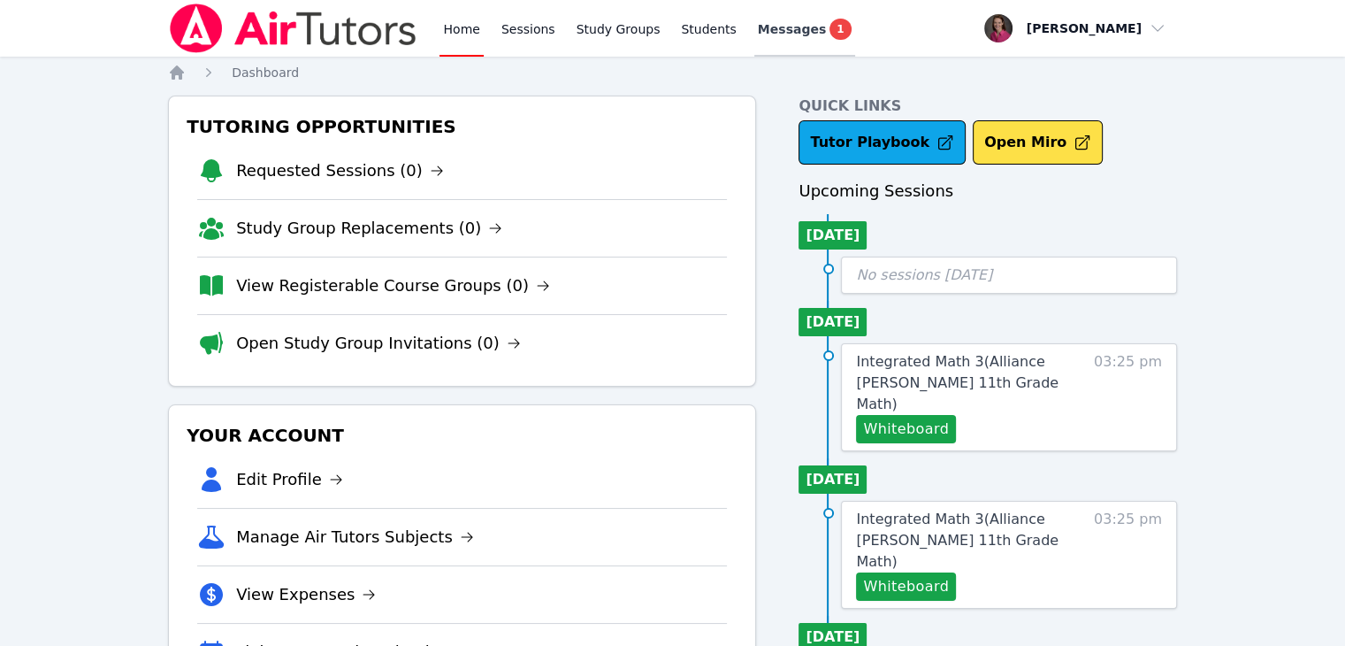
click at [830, 27] on span "1" at bounding box center [840, 29] width 21 height 21
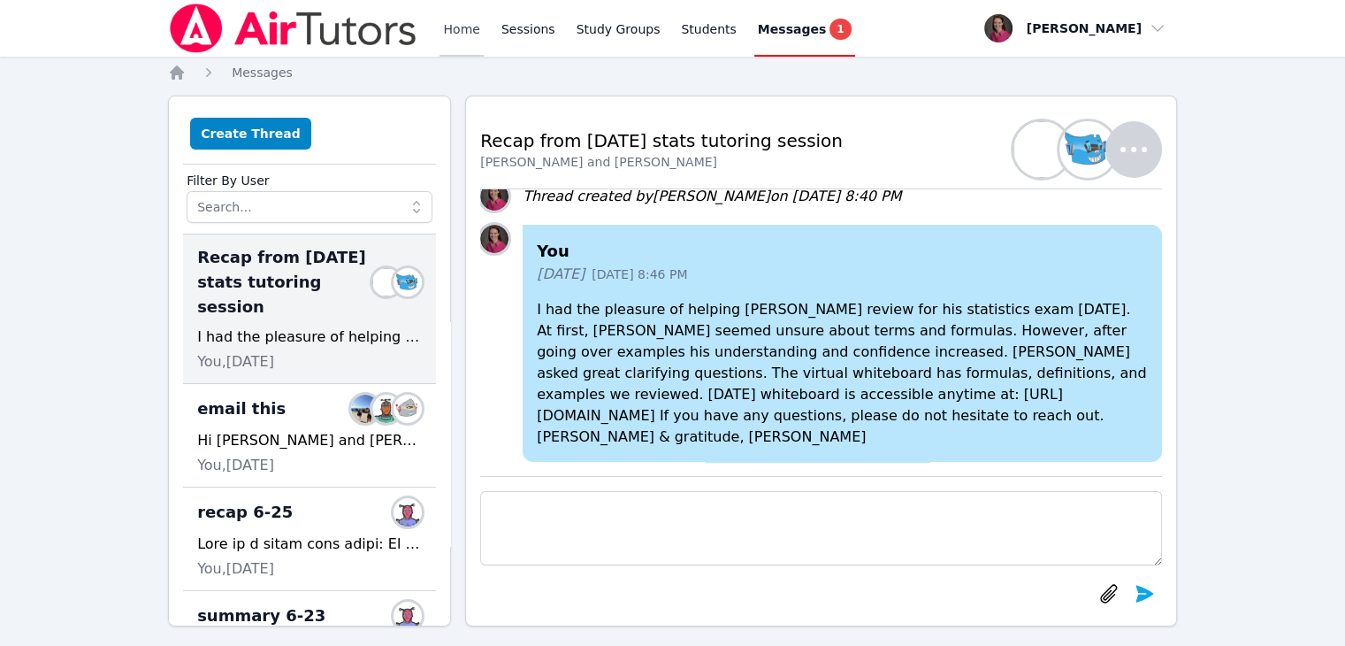
click at [473, 21] on link "Home" at bounding box center [461, 28] width 43 height 57
